Goal: Information Seeking & Learning: Check status

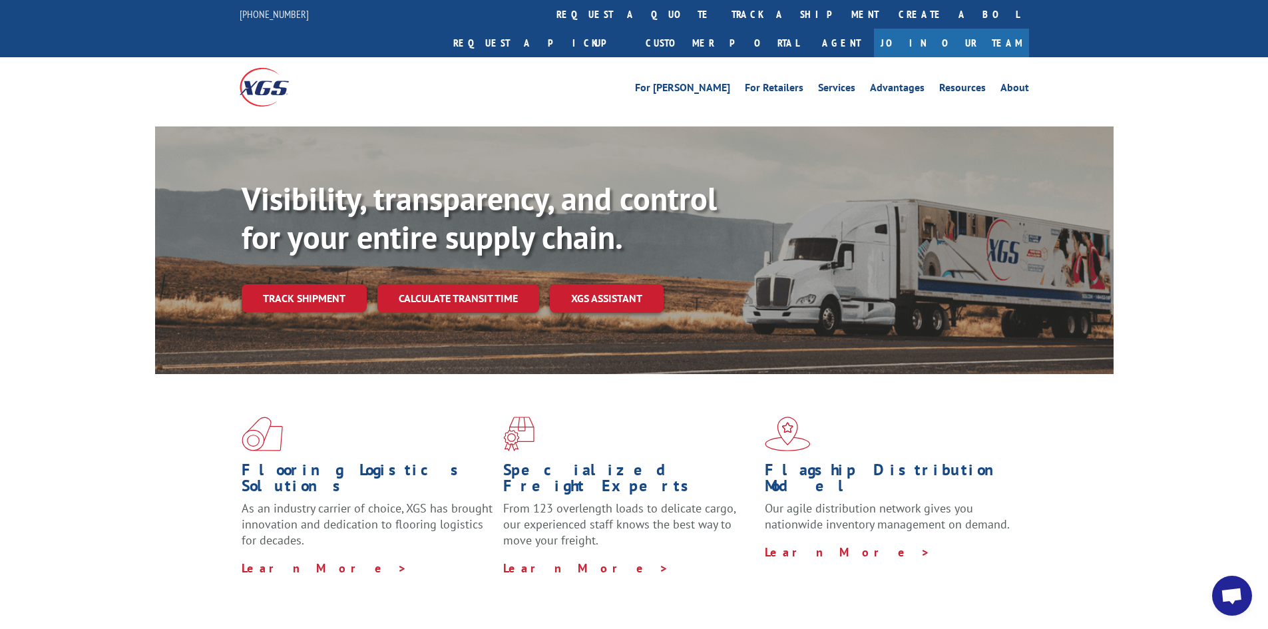
click at [357, 284] on link "Track shipment" at bounding box center [304, 298] width 125 height 28
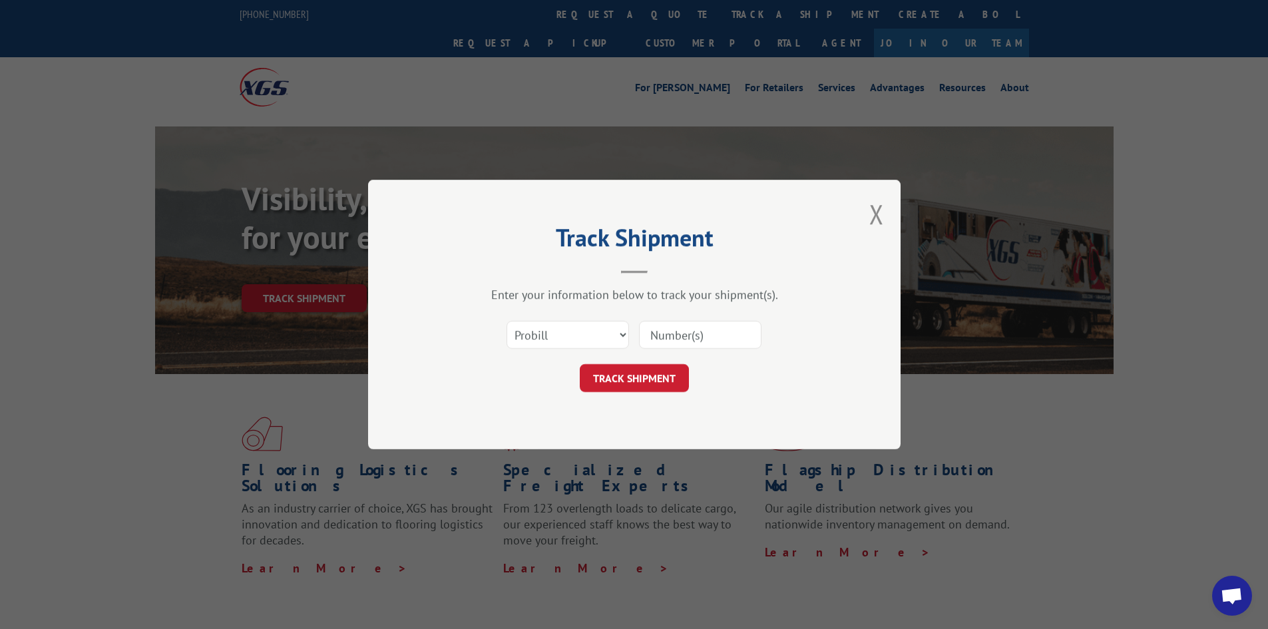
paste input "2850593"
type input "2850593"
click at [664, 376] on button "TRACK SHIPMENT" at bounding box center [634, 378] width 109 height 28
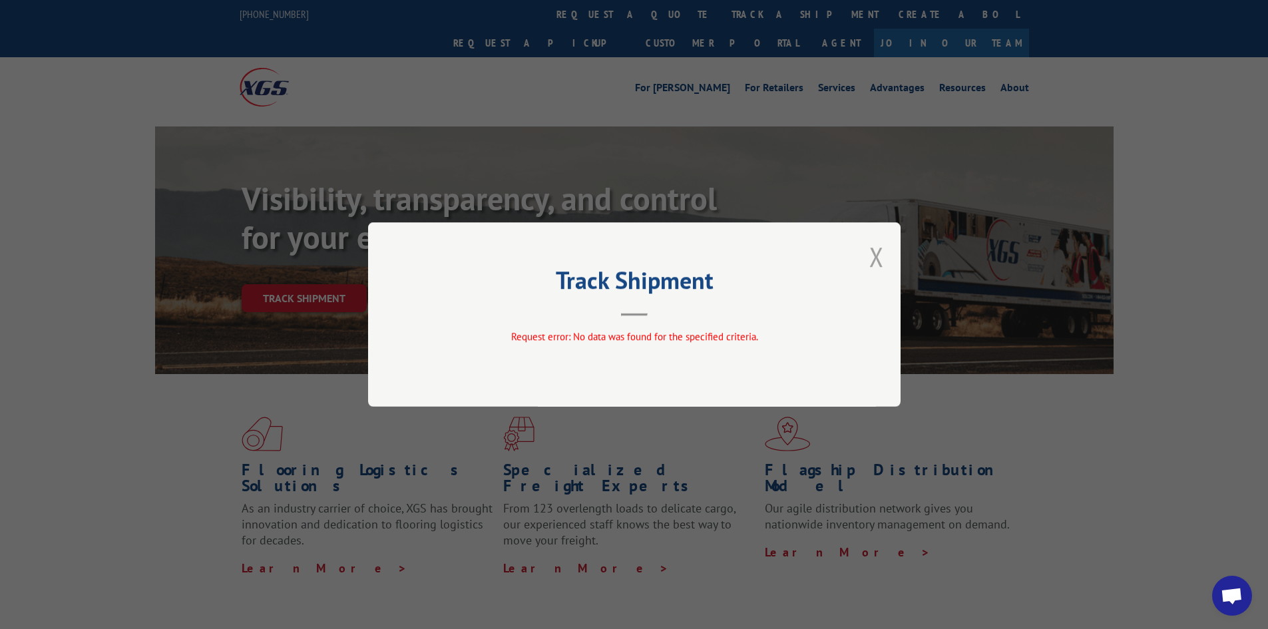
click at [878, 248] on button "Close modal" at bounding box center [876, 256] width 15 height 35
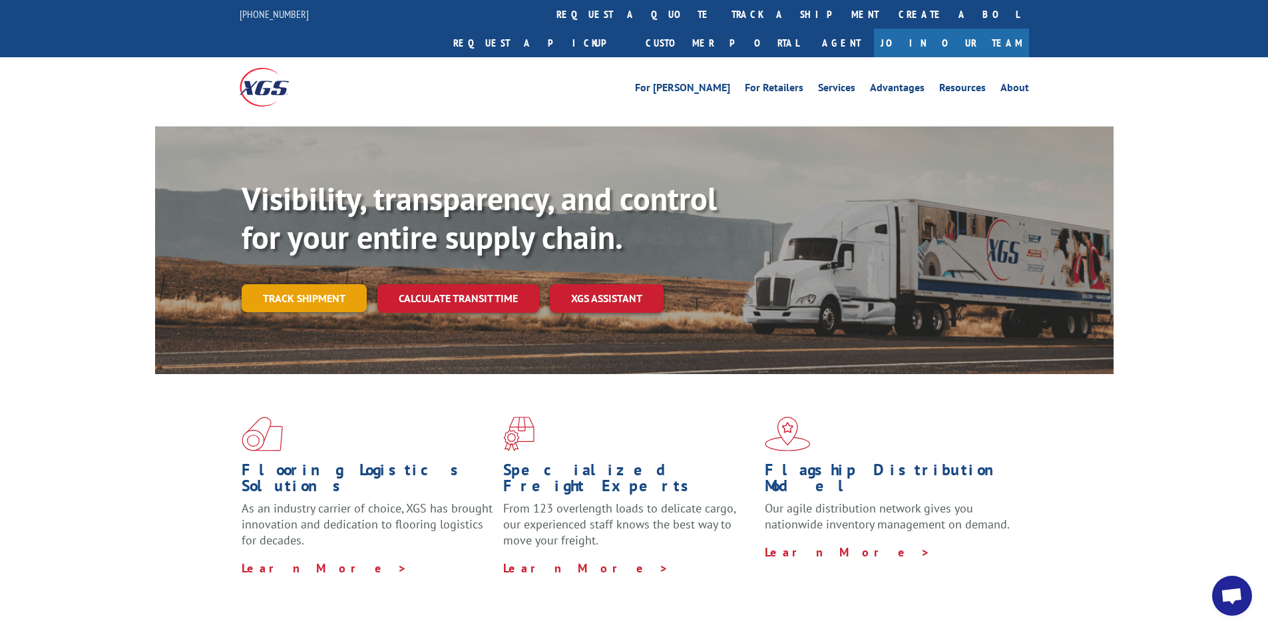
click at [311, 284] on link "Track shipment" at bounding box center [304, 298] width 125 height 28
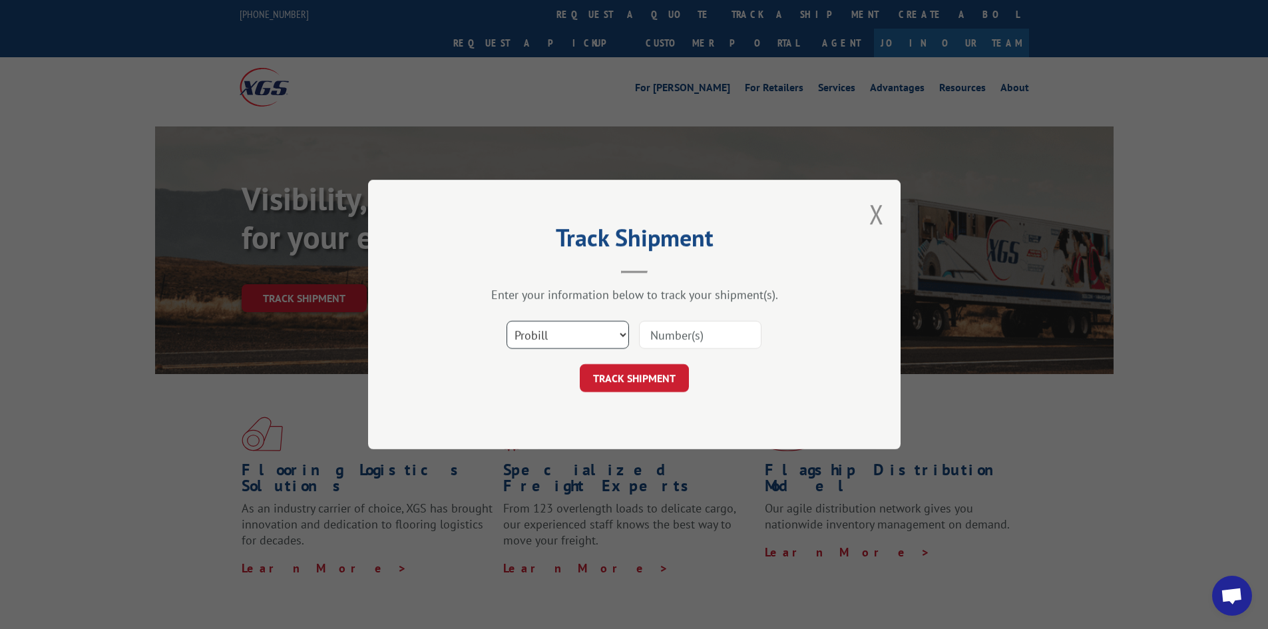
click at [558, 339] on select "Select category... Probill BOL PO" at bounding box center [567, 335] width 122 height 28
select select "bol"
click at [506, 321] on select "Select category... Probill BOL PO" at bounding box center [567, 335] width 122 height 28
click at [690, 337] on input at bounding box center [700, 335] width 122 height 28
paste input "2850593"
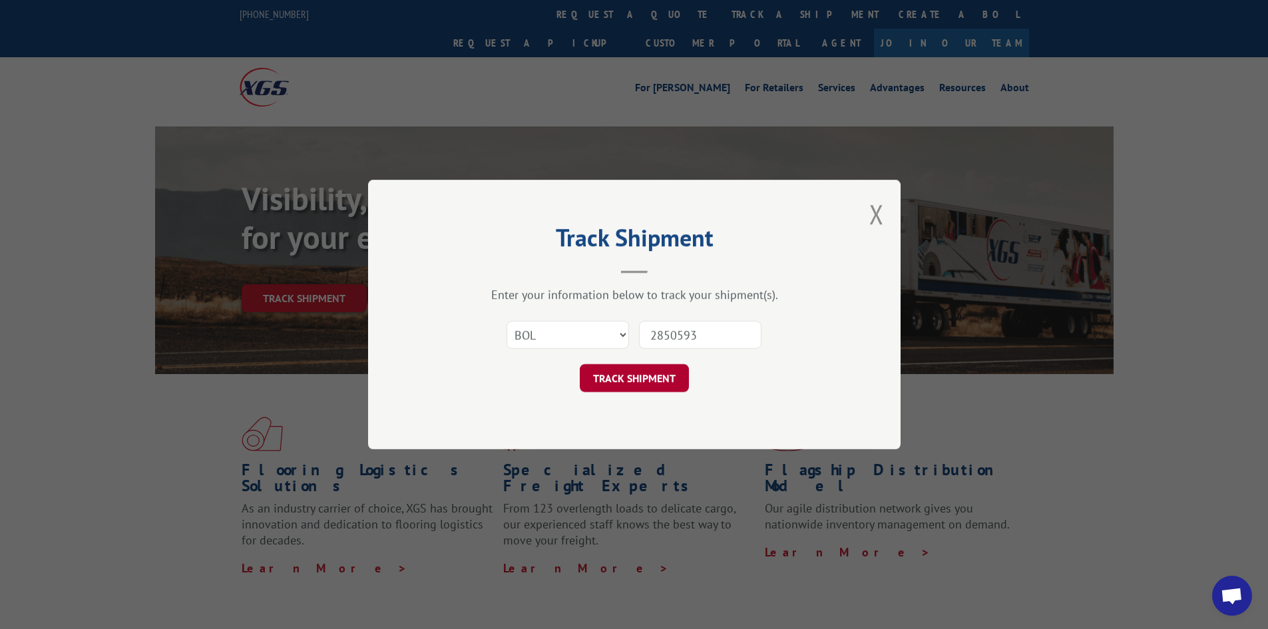
type input "2850593"
click at [632, 385] on button "TRACK SHIPMENT" at bounding box center [634, 378] width 109 height 28
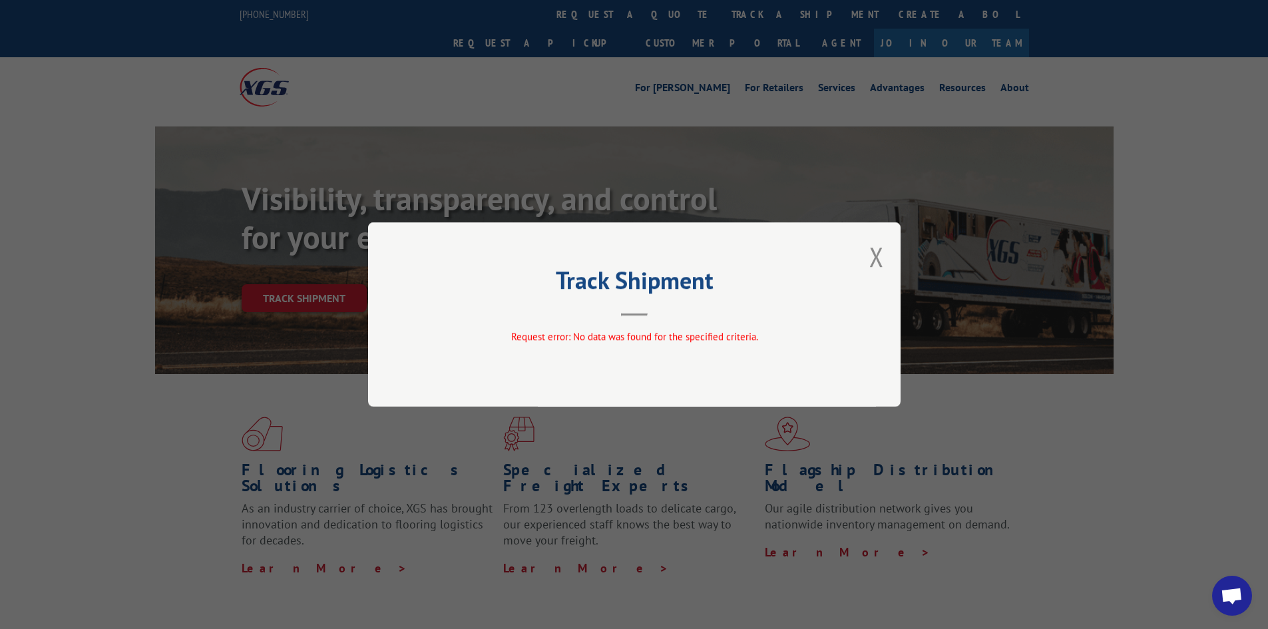
drag, startPoint x: 885, startPoint y: 258, endPoint x: 632, endPoint y: 152, distance: 274.8
click at [884, 258] on div "Track Shipment Request error: No data was found for the specified criteria." at bounding box center [634, 314] width 532 height 184
click at [606, 300] on header "Track Shipment" at bounding box center [634, 293] width 399 height 45
click at [871, 262] on button "Close modal" at bounding box center [876, 256] width 15 height 35
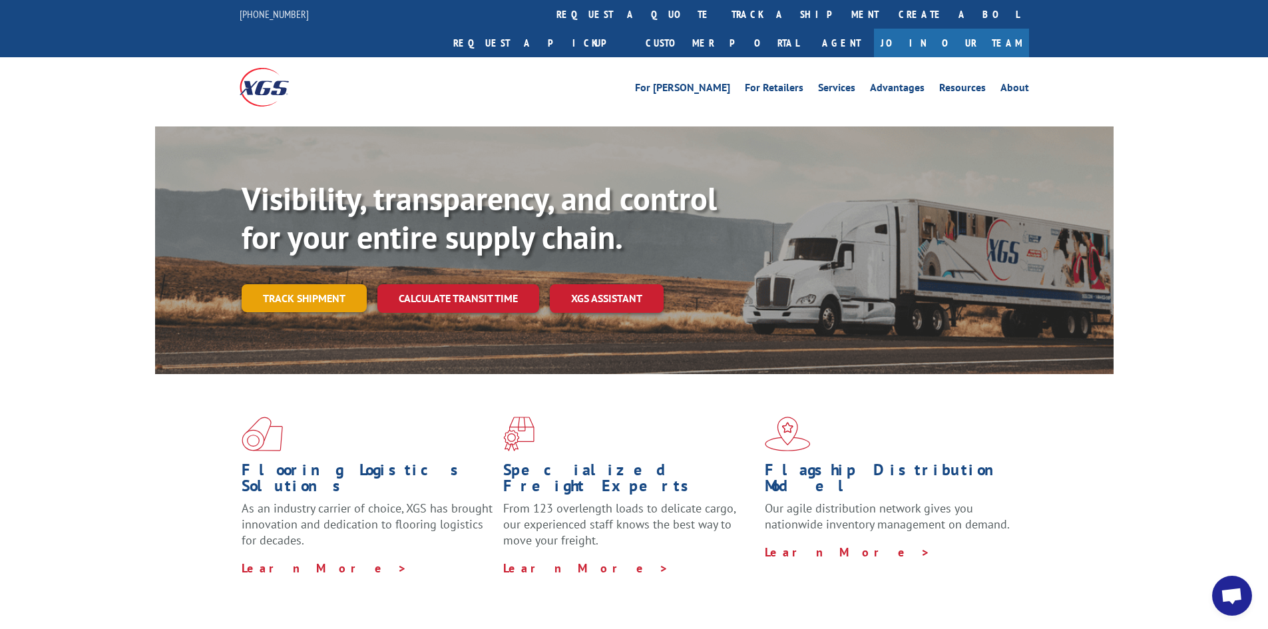
click at [298, 284] on link "Track shipment" at bounding box center [304, 298] width 125 height 28
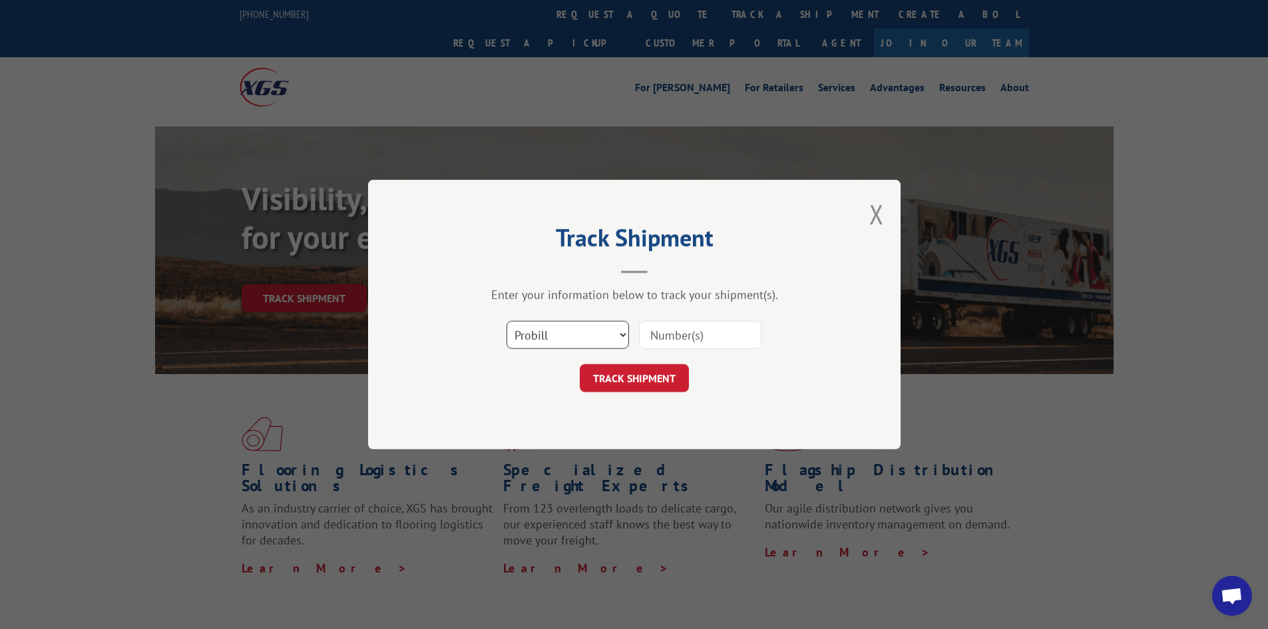
click at [530, 330] on select "Select category... Probill BOL PO" at bounding box center [567, 335] width 122 height 28
select select "po"
click at [506, 321] on select "Select category... Probill BOL PO" at bounding box center [567, 335] width 122 height 28
click at [667, 335] on input at bounding box center [700, 335] width 122 height 28
paste input "81325CE"
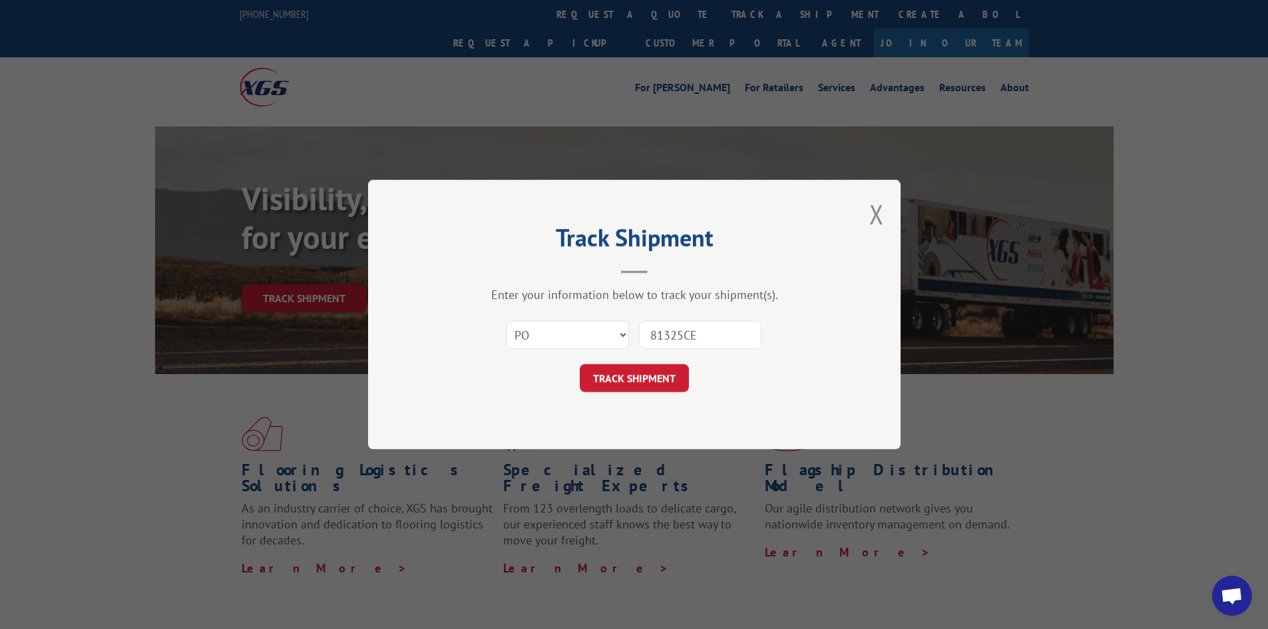
type input "81325CE"
click at [613, 379] on button "TRACK SHIPMENT" at bounding box center [634, 378] width 109 height 28
